Goal: Check status: Check status

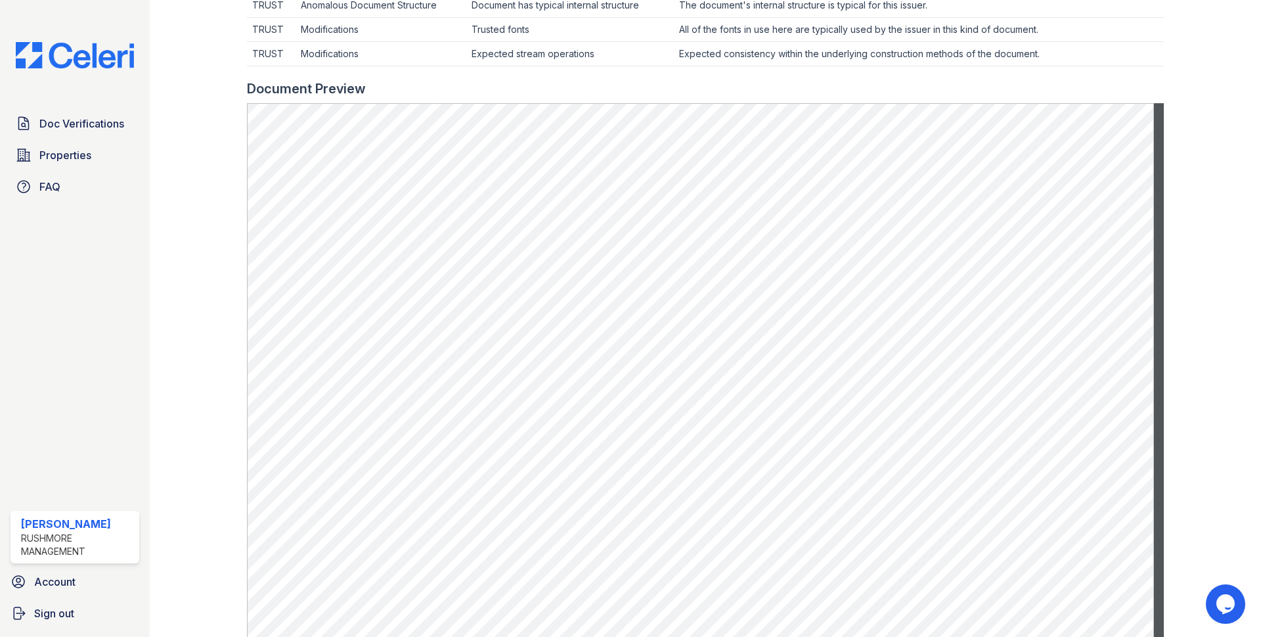
scroll to position [460, 0]
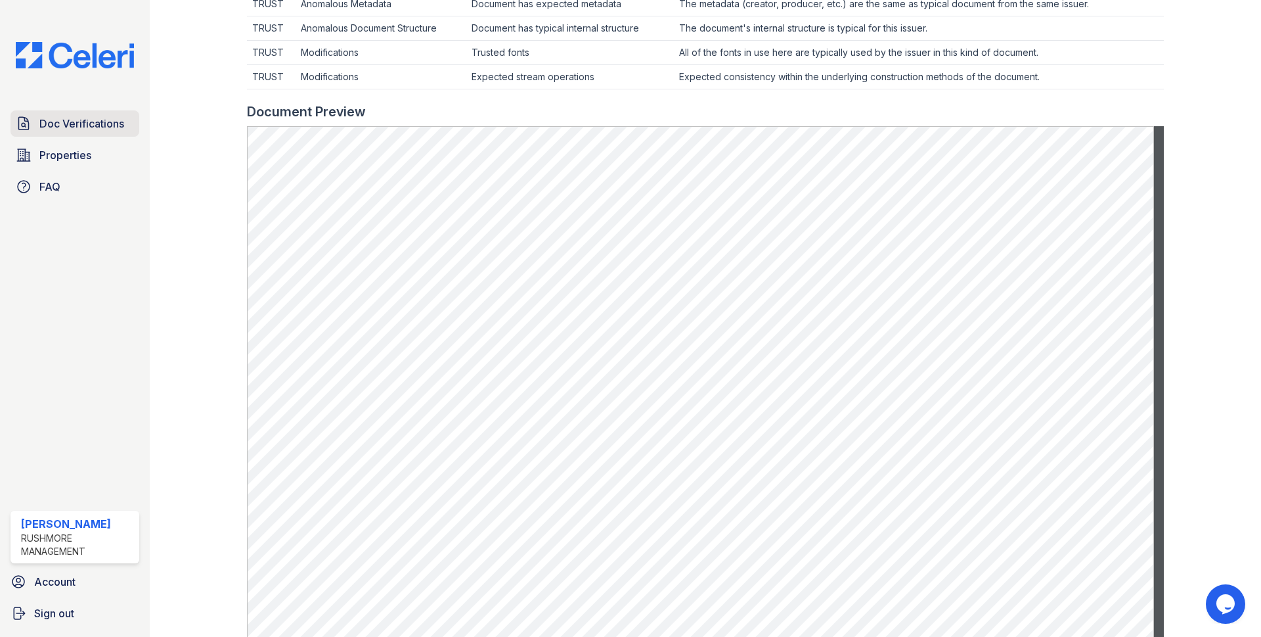
click at [80, 127] on span "Doc Verifications" at bounding box center [81, 124] width 85 height 16
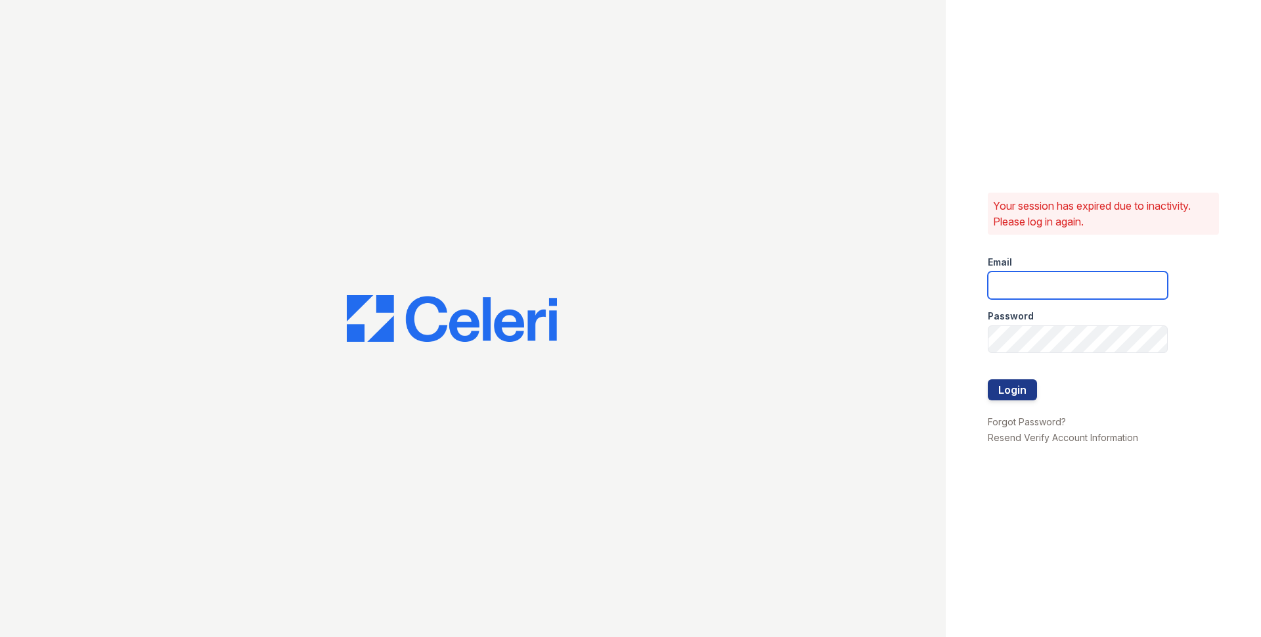
type input "jjordan@rushmoremgmt.com"
click at [1028, 392] on button "Login" at bounding box center [1012, 389] width 49 height 21
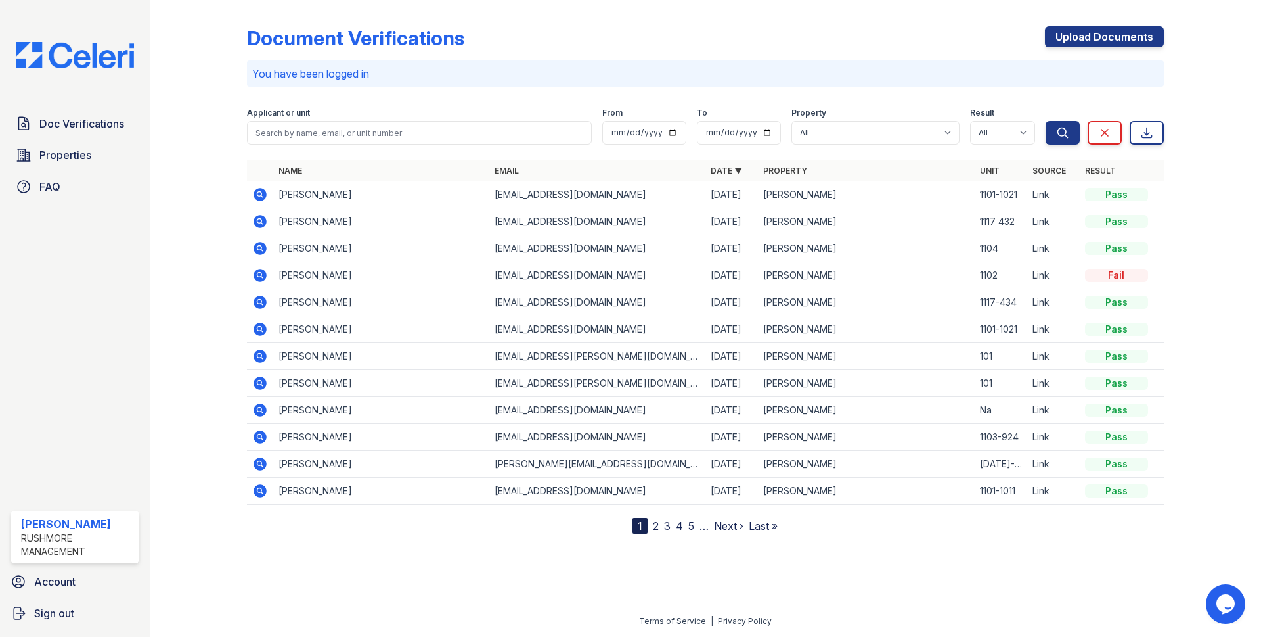
click at [254, 195] on icon at bounding box center [260, 194] width 13 height 13
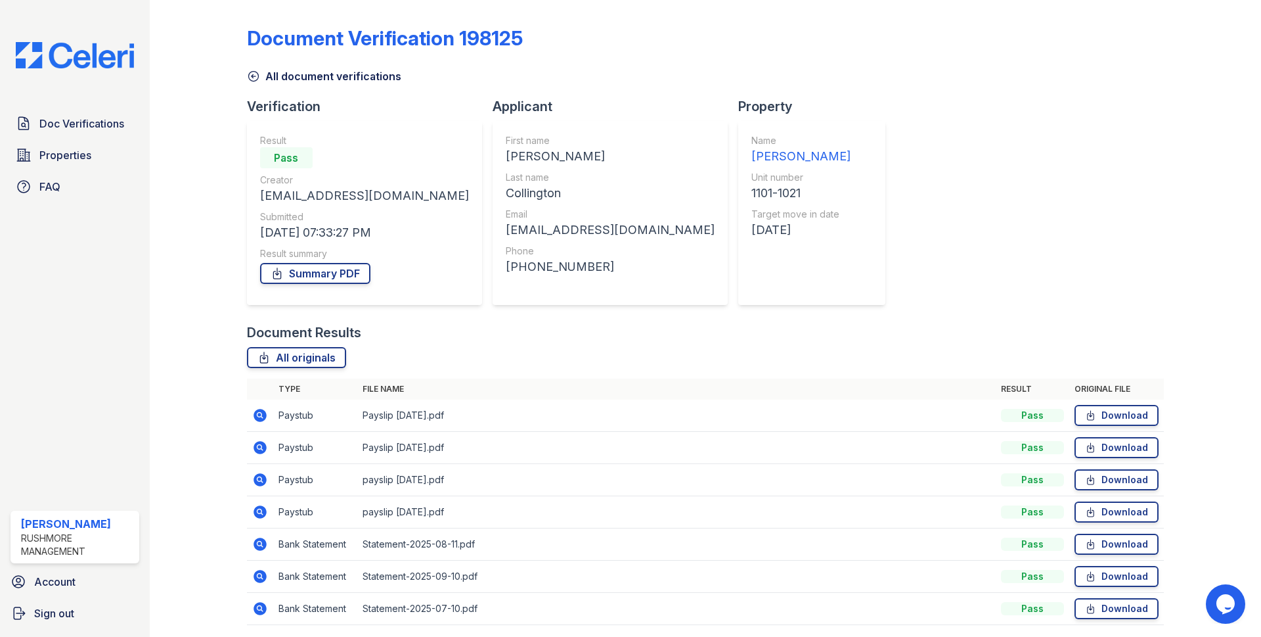
click at [257, 414] on icon at bounding box center [260, 415] width 16 height 16
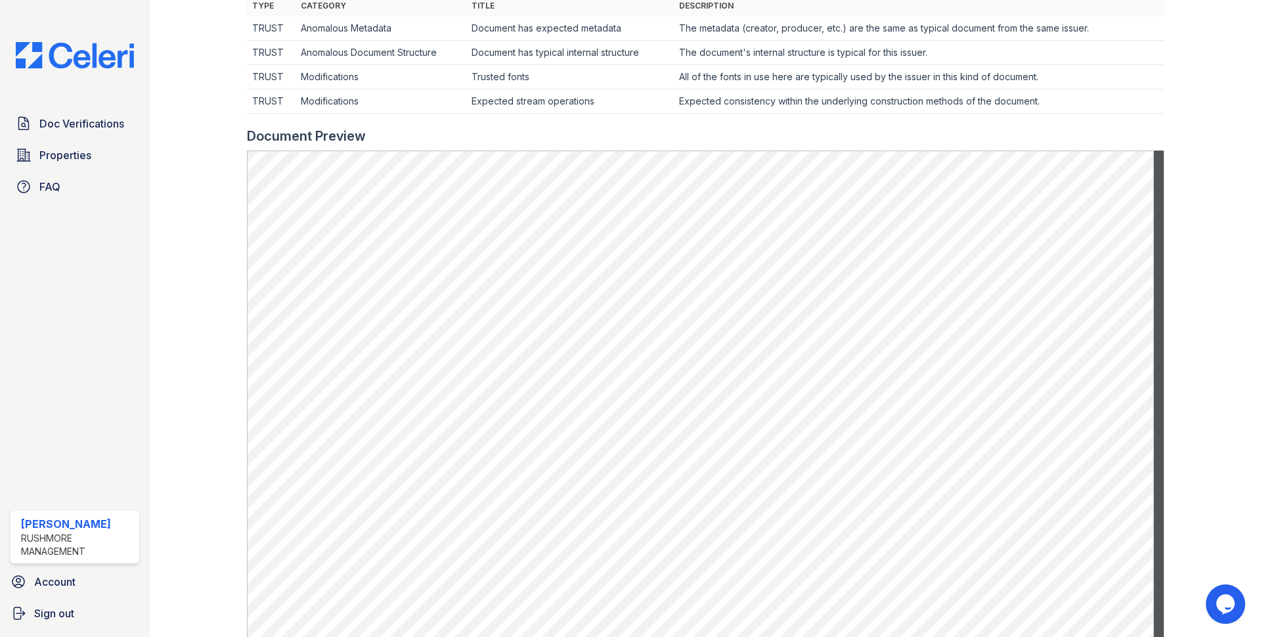
scroll to position [237, 0]
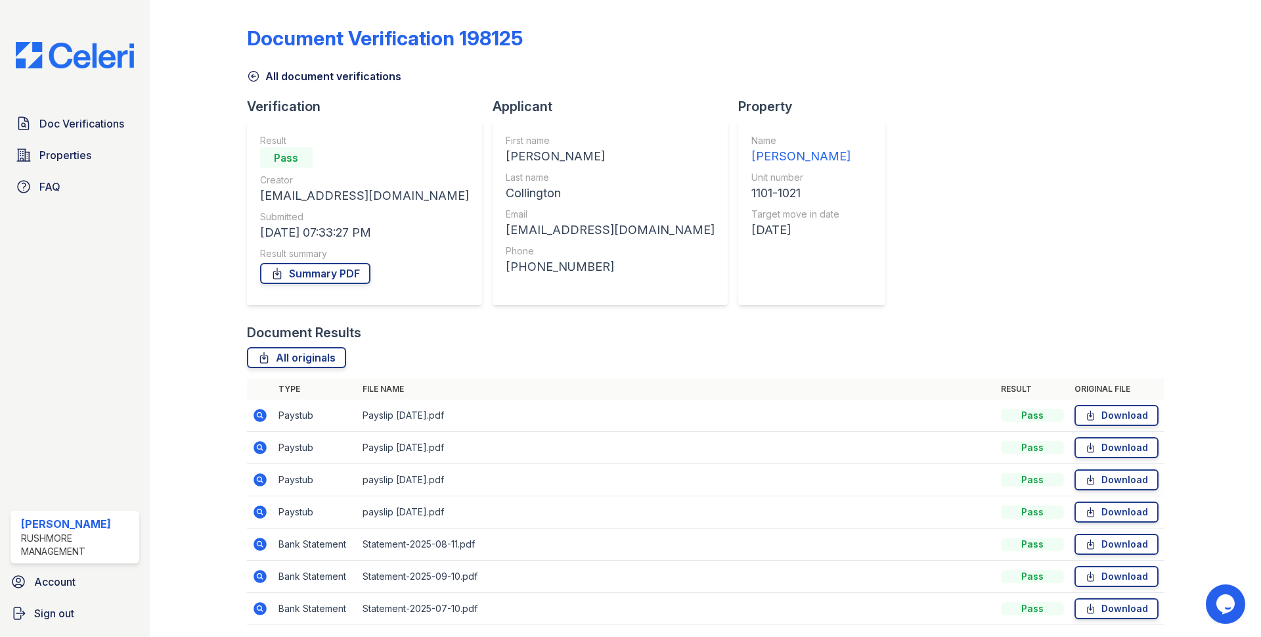
click at [260, 451] on icon at bounding box center [260, 447] width 13 height 13
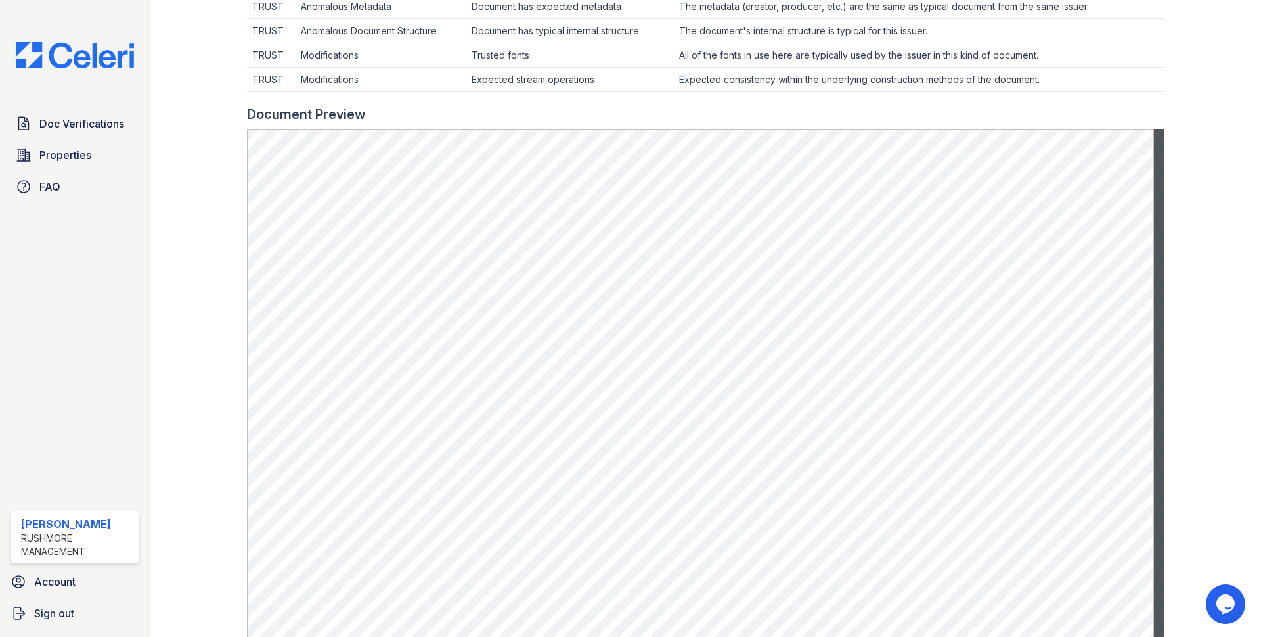
scroll to position [460, 0]
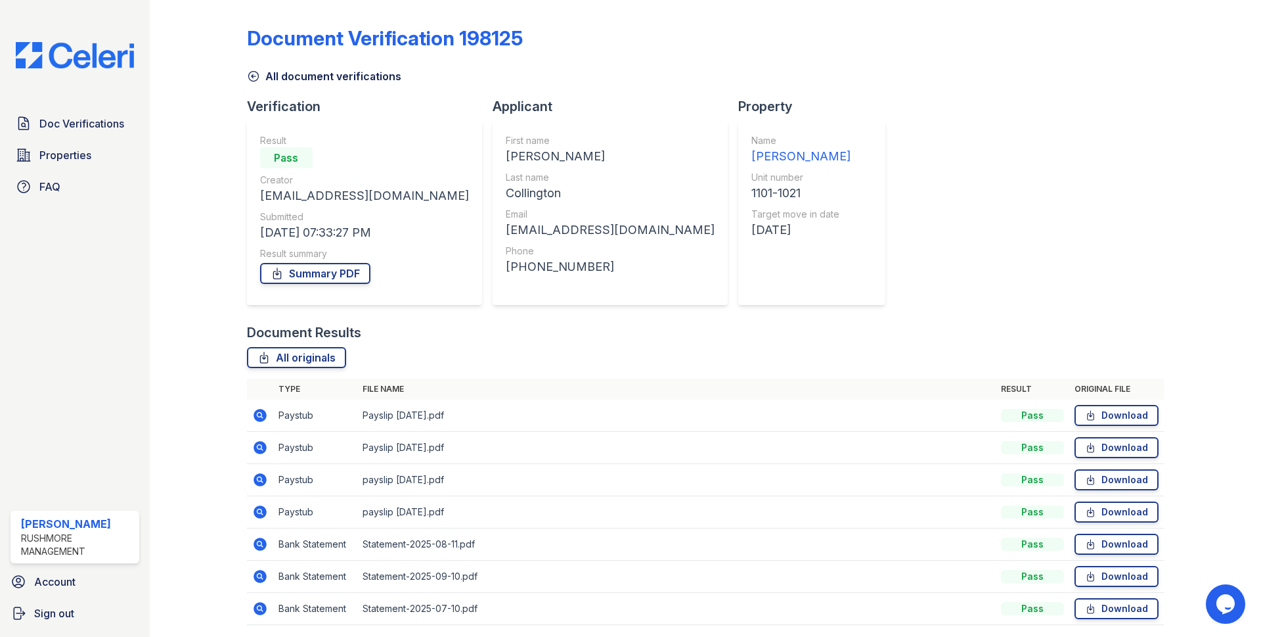
click at [260, 481] on icon at bounding box center [260, 480] width 16 height 16
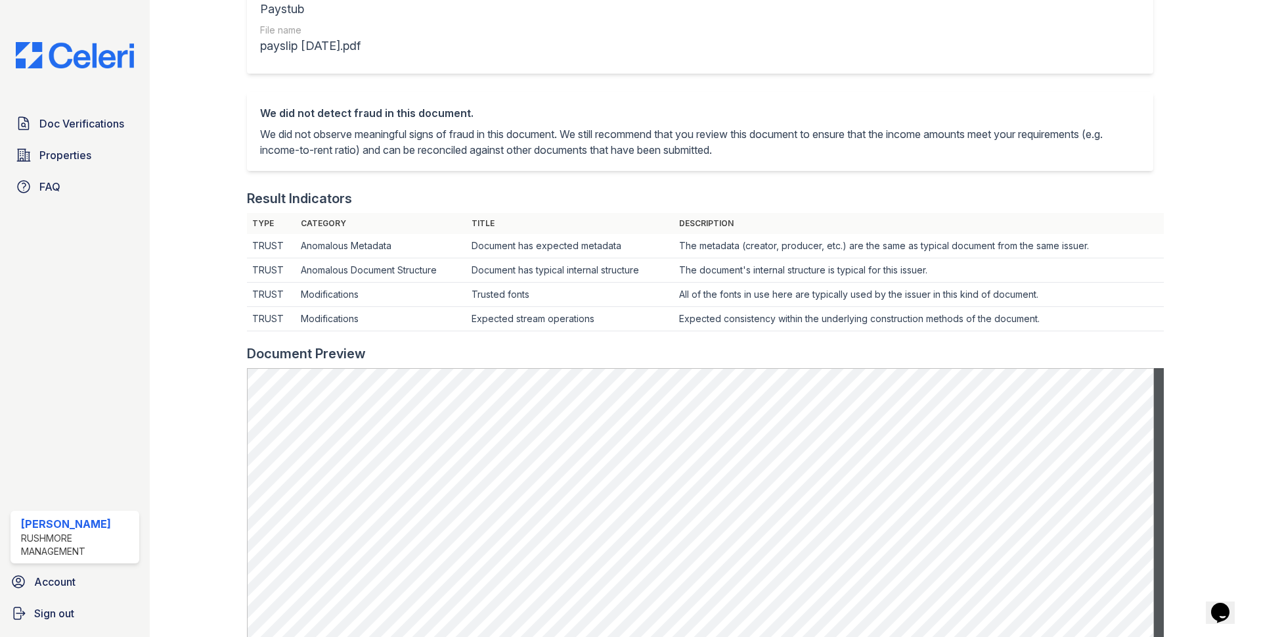
scroll to position [263, 0]
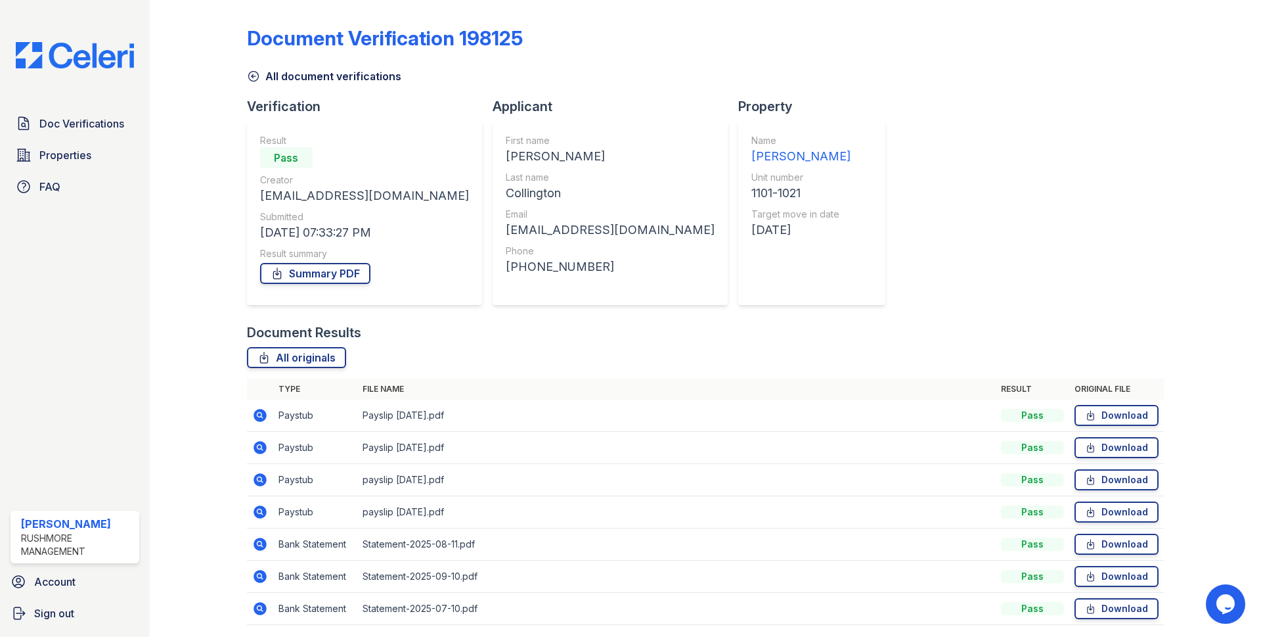
click at [261, 543] on icon at bounding box center [260, 544] width 16 height 16
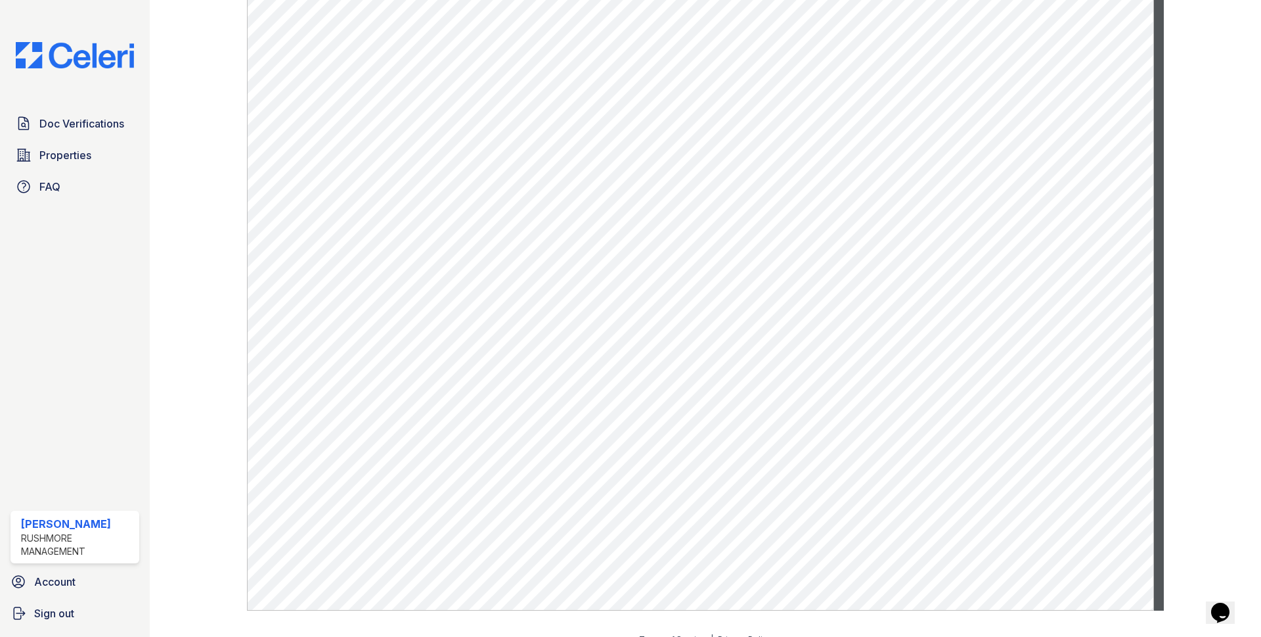
scroll to position [719, 0]
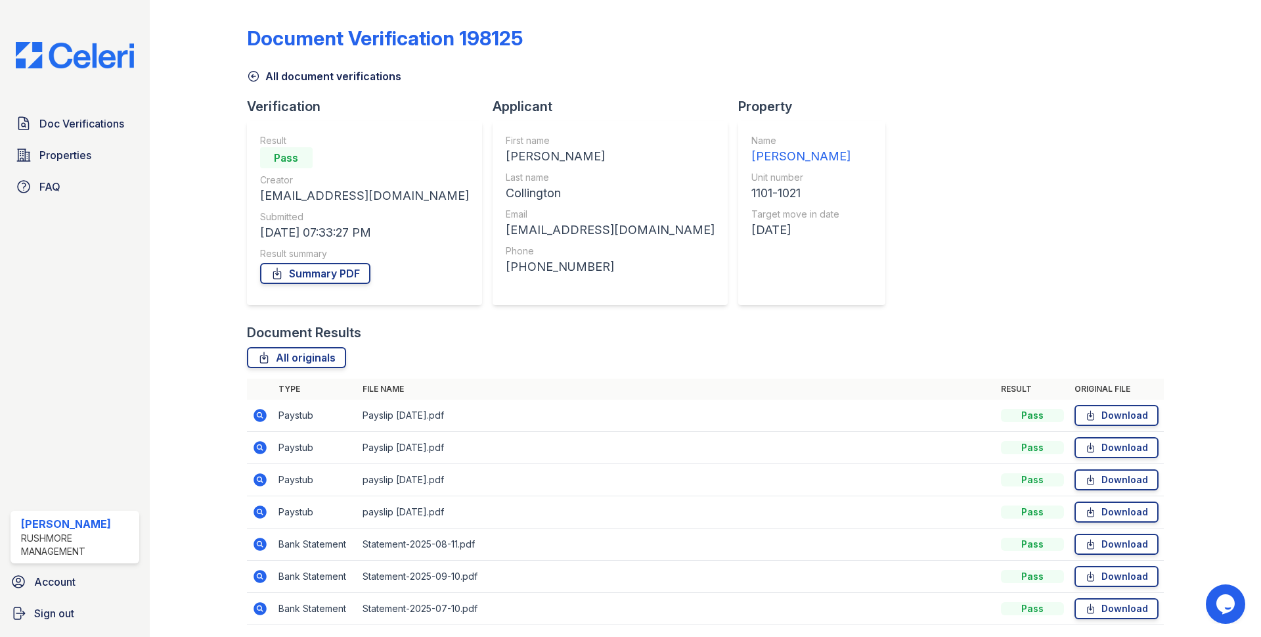
click at [259, 579] on icon at bounding box center [260, 576] width 13 height 13
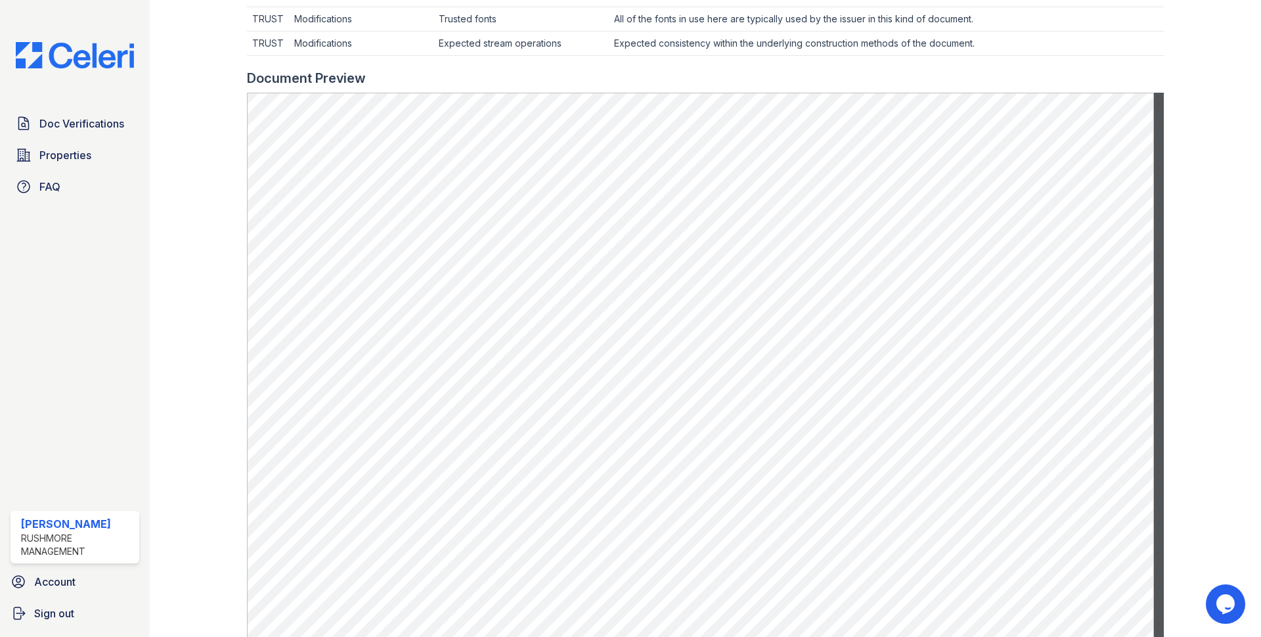
scroll to position [591, 0]
